Goal: Use online tool/utility: Use online tool/utility

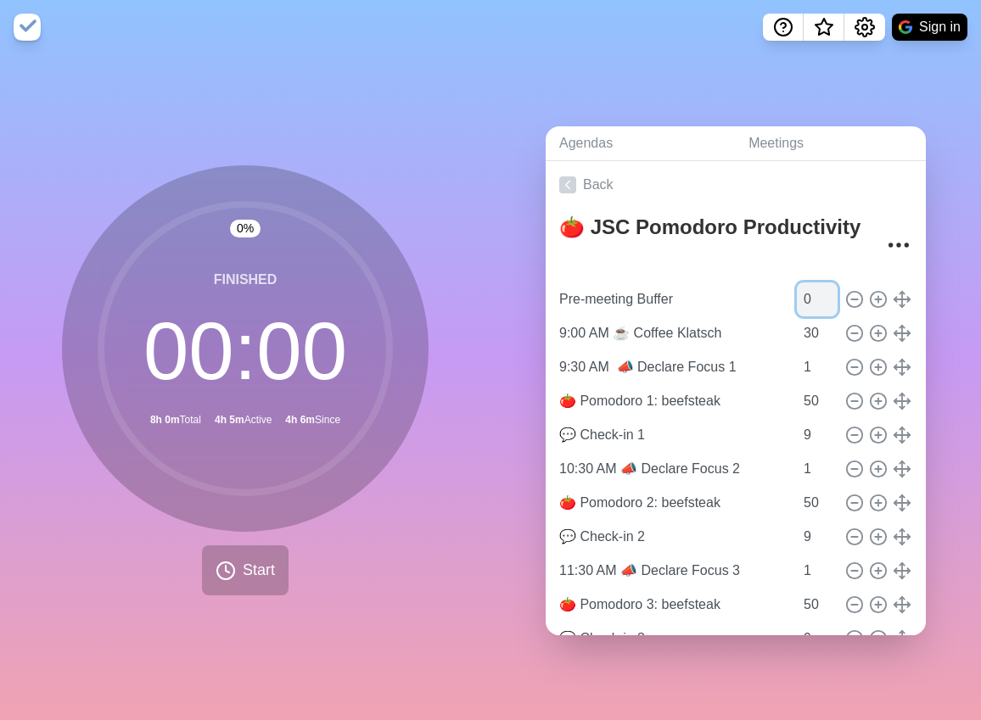
click at [797, 293] on input "0" at bounding box center [817, 300] width 41 height 34
type input "838"
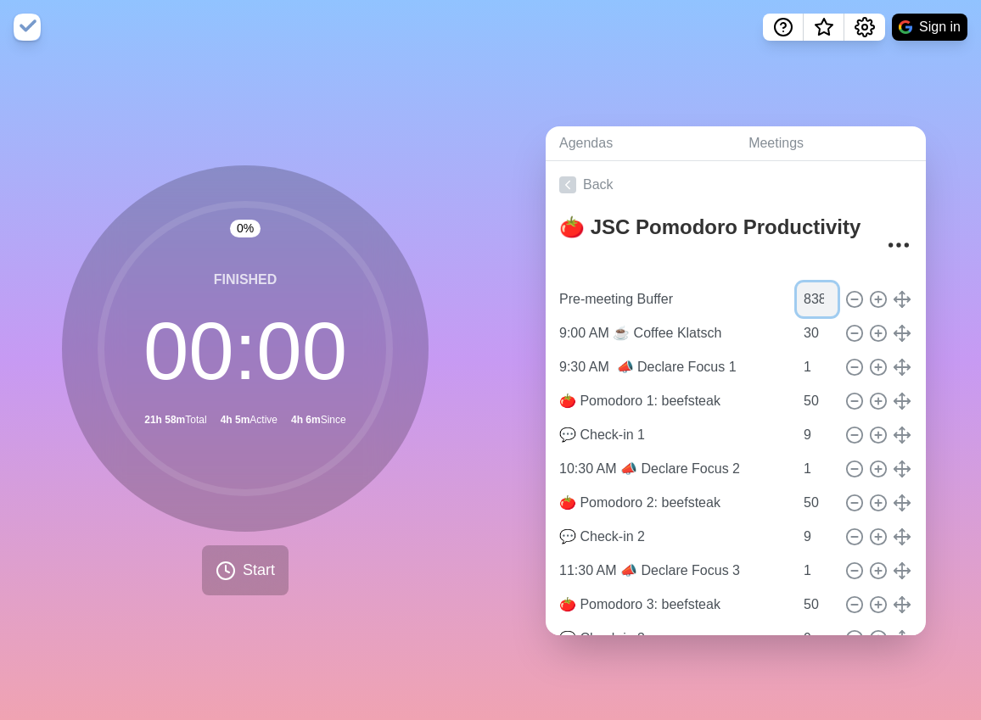
click at [797, 294] on input "838" at bounding box center [817, 300] width 41 height 34
click at [798, 325] on input "30" at bounding box center [817, 334] width 41 height 34
click at [797, 294] on input "0" at bounding box center [817, 300] width 41 height 34
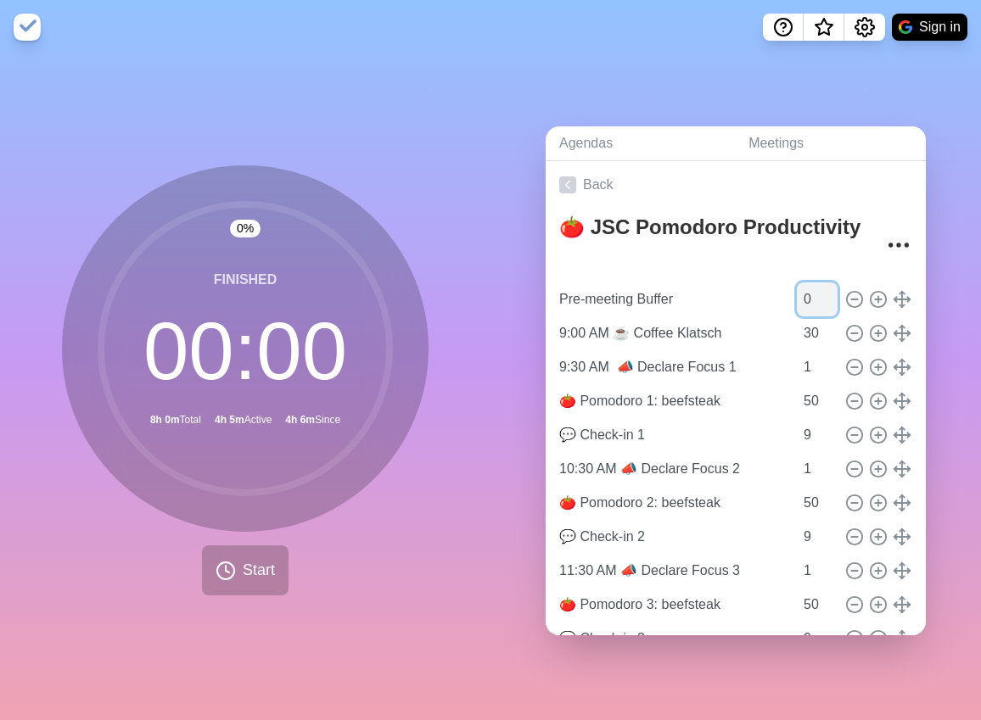
click at [797, 285] on input "0" at bounding box center [817, 300] width 41 height 34
click at [797, 292] on input "0" at bounding box center [817, 300] width 41 height 34
type input "837"
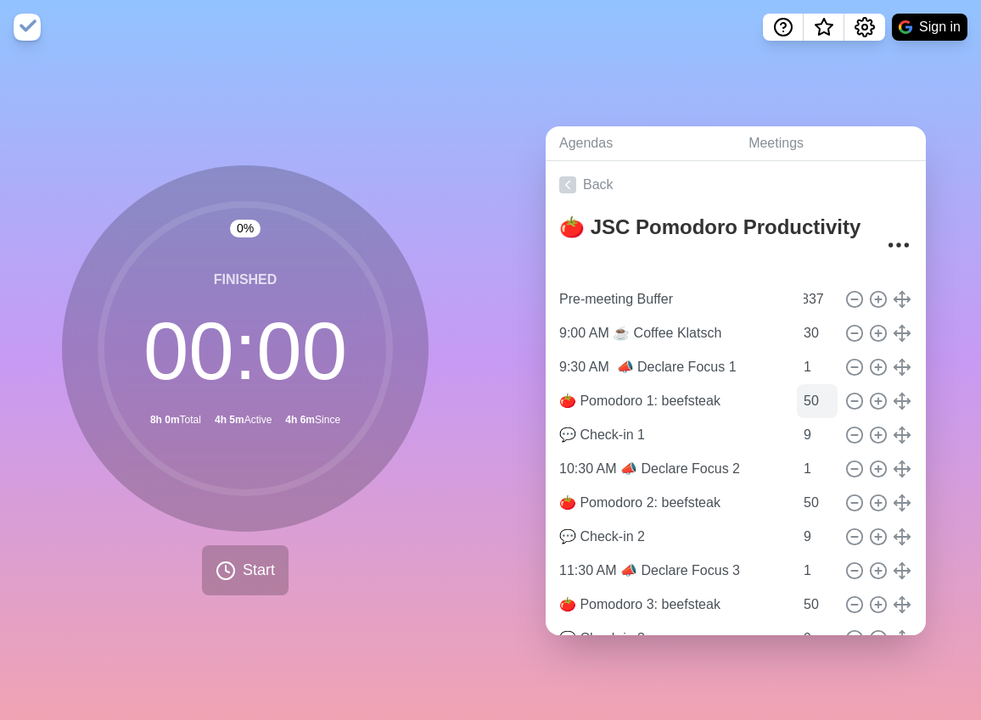
scroll to position [0, 0]
click at [217, 565] on icon at bounding box center [226, 571] width 20 height 20
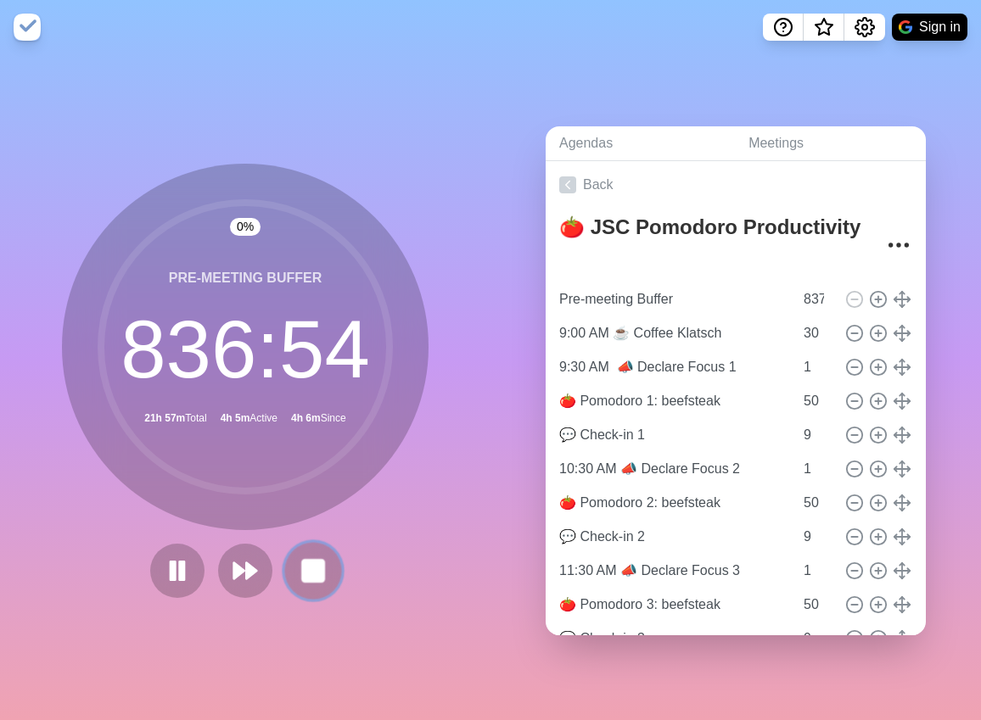
click at [305, 569] on rect at bounding box center [312, 570] width 21 height 21
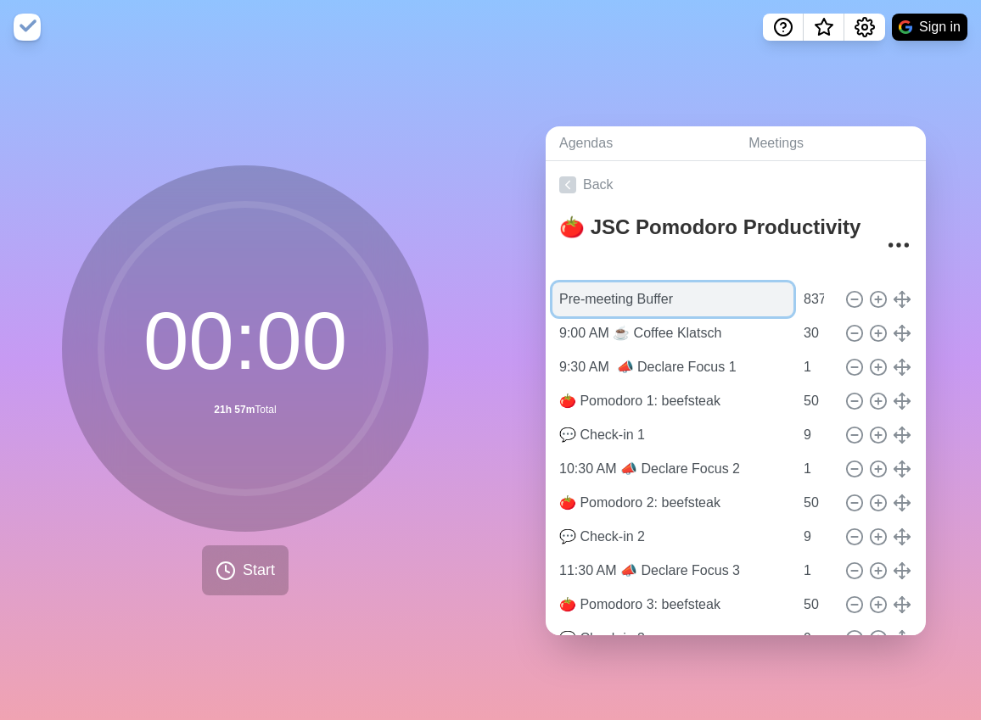
click at [663, 290] on input "Pre-meeting Buffer" at bounding box center [672, 300] width 241 height 34
type input "T"
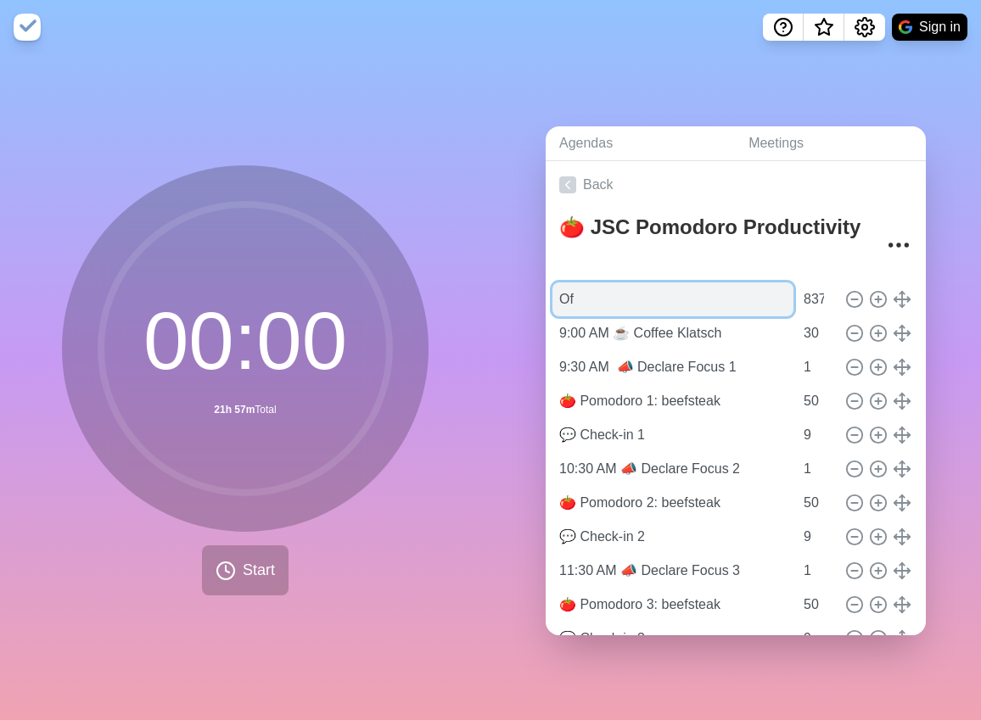
type input "O"
type input "A"
type input "Time left to"
type input "Pre-meeting Time"
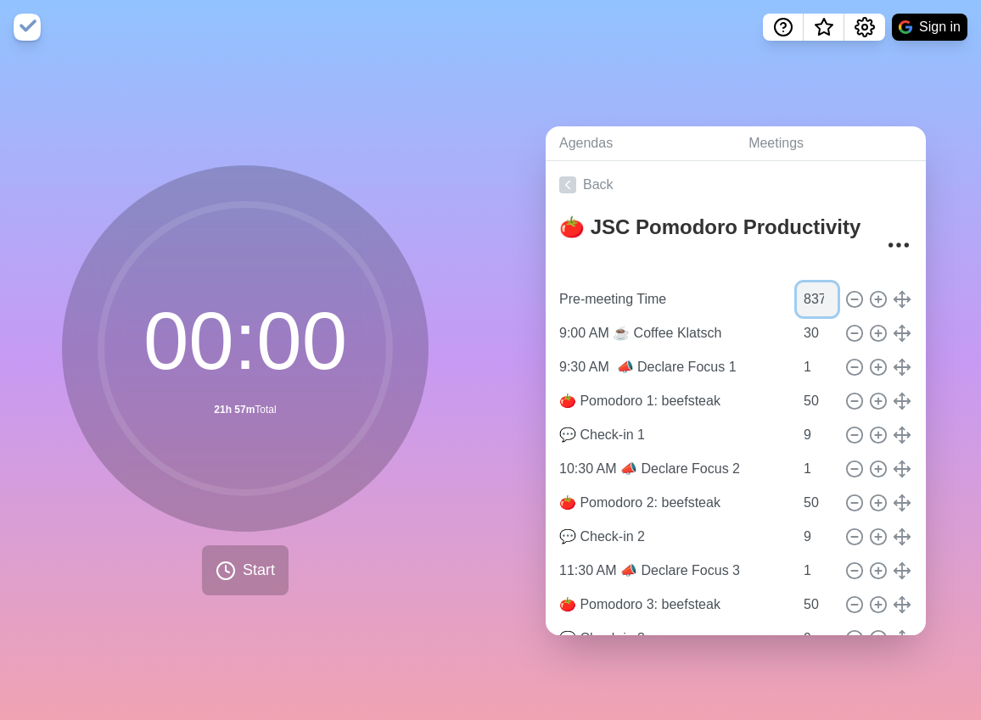
click at [797, 294] on input "837" at bounding box center [817, 300] width 41 height 34
type input "836"
click at [233, 569] on button "Start" at bounding box center [245, 571] width 87 height 50
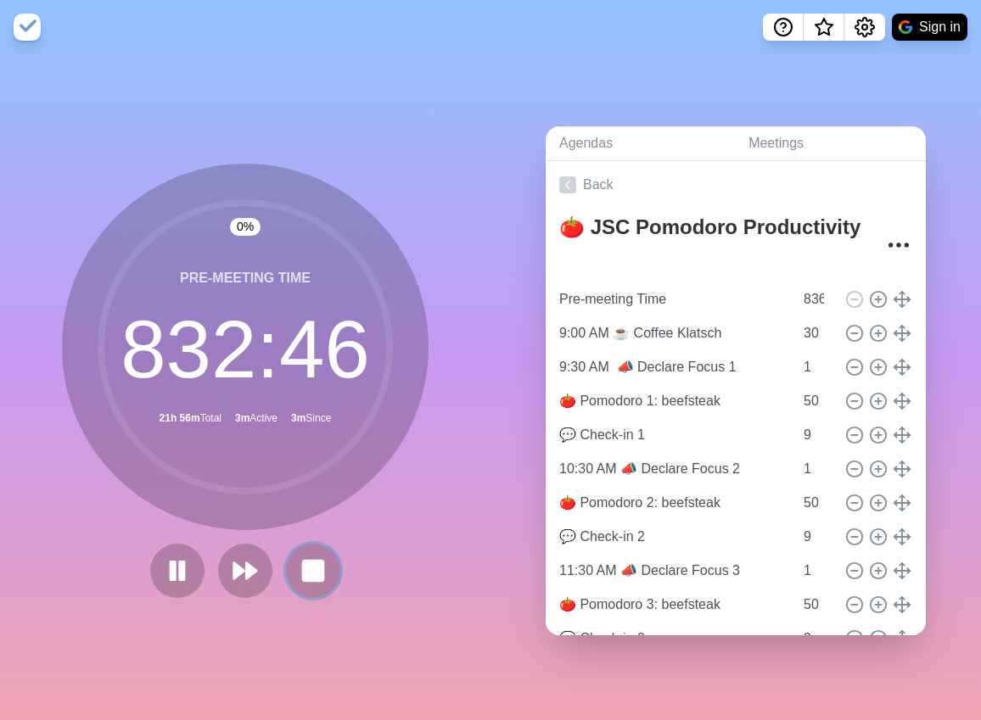
click at [313, 580] on button at bounding box center [313, 571] width 54 height 54
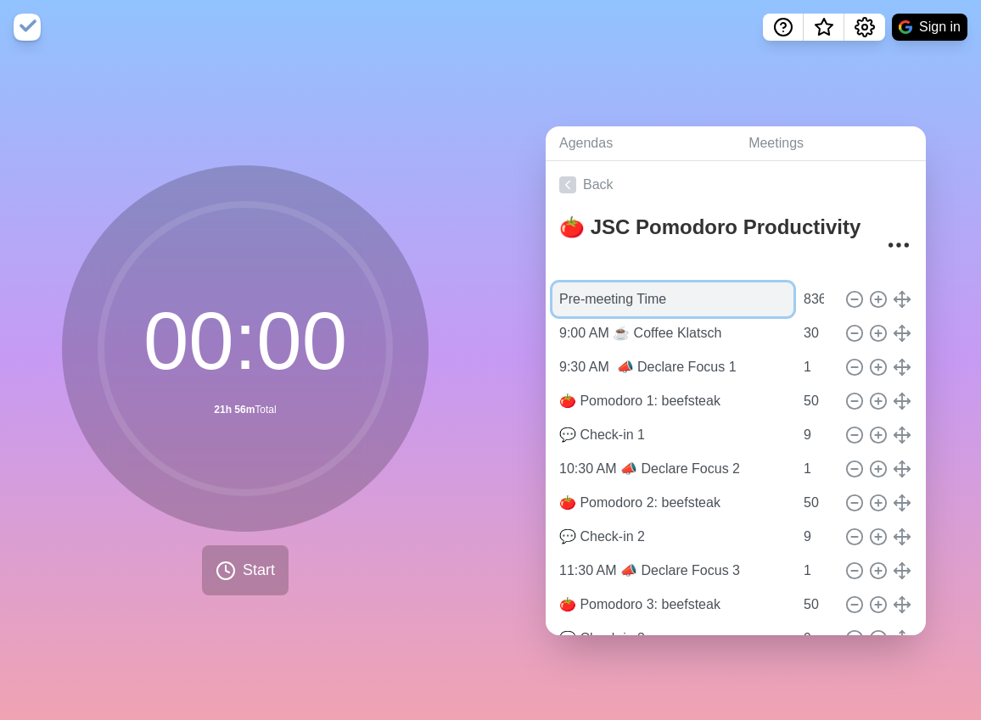
click at [638, 288] on input "Pre-meeting Time" at bounding box center [672, 300] width 241 height 34
drag, startPoint x: 638, startPoint y: 288, endPoint x: 629, endPoint y: 288, distance: 9.3
click at [638, 288] on input "Pre-meeting Time" at bounding box center [672, 300] width 241 height 34
click at [597, 285] on input "Pre-meeting Time" at bounding box center [672, 300] width 241 height 34
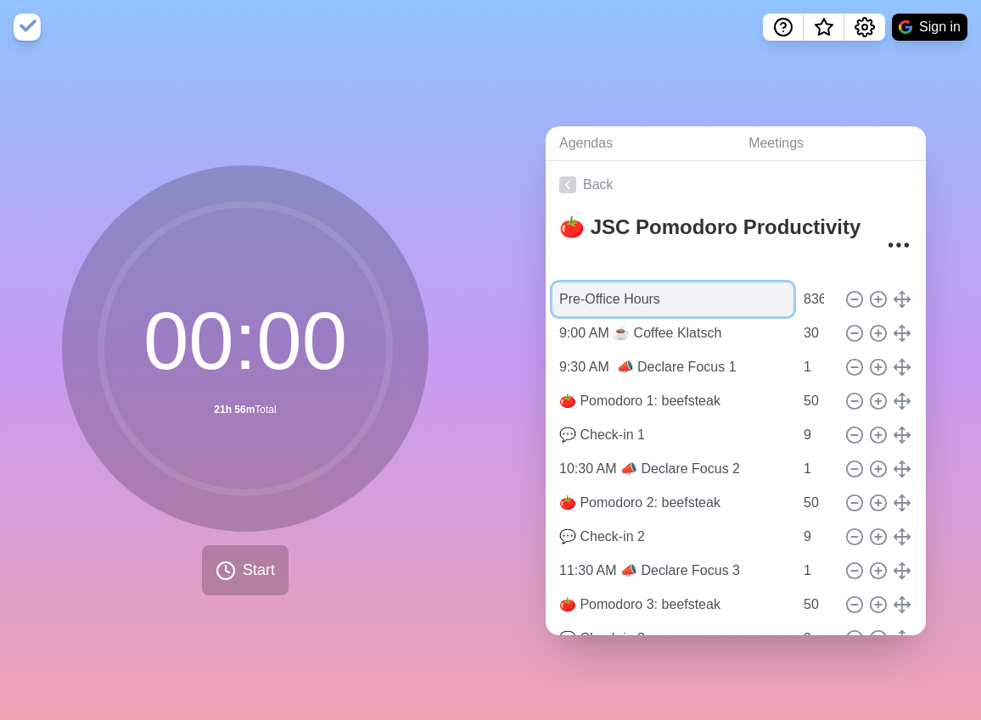
type input "Pre-Office Hours"
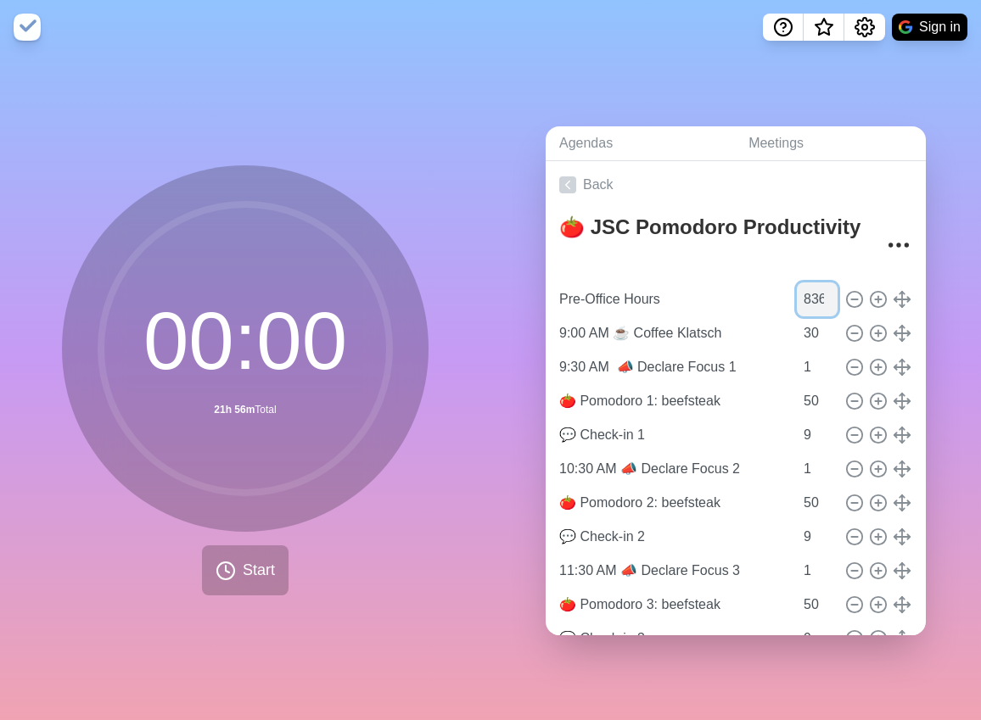
click at [797, 297] on input "836" at bounding box center [817, 300] width 41 height 34
click at [813, 298] on input "835" at bounding box center [817, 300] width 41 height 34
click at [813, 298] on input "834" at bounding box center [817, 300] width 41 height 34
type input "833"
click at [813, 298] on input "833" at bounding box center [817, 300] width 41 height 34
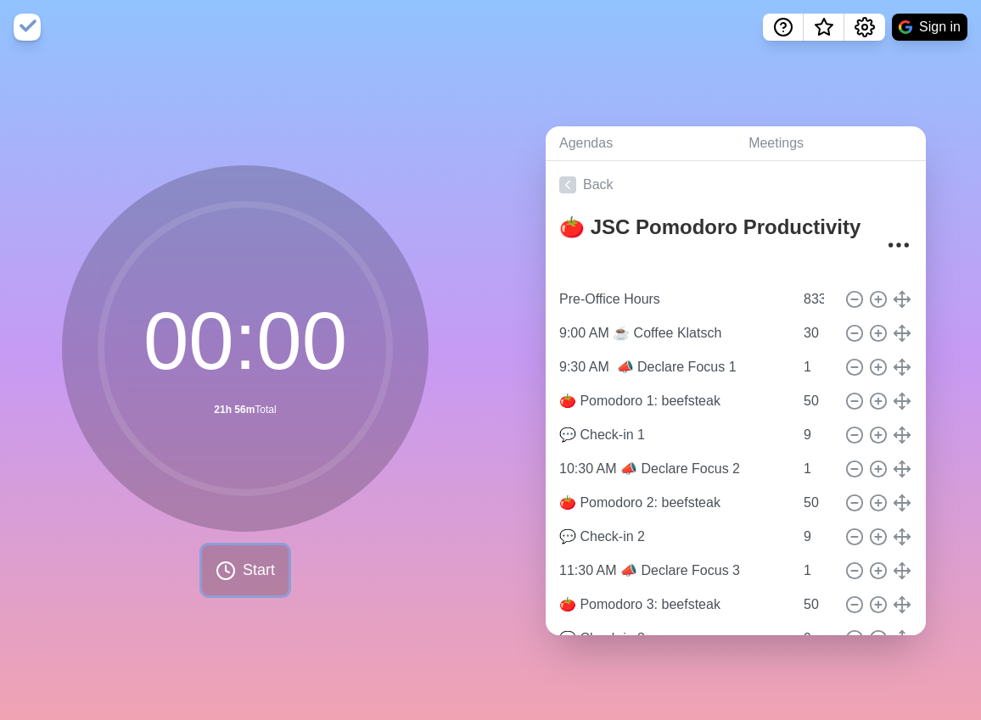
click at [243, 565] on span "Start" at bounding box center [259, 570] width 32 height 23
